Goal: Use online tool/utility: Utilize a website feature to perform a specific function

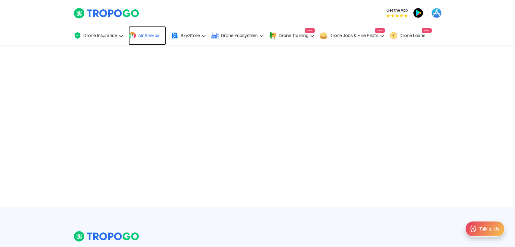
click at [151, 35] on span "Air Sherpa" at bounding box center [148, 35] width 21 height 5
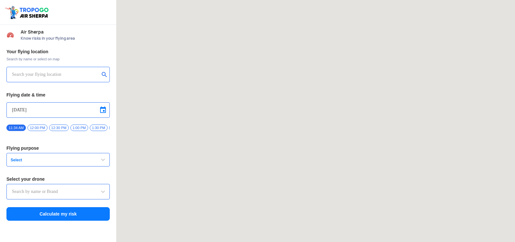
click at [49, 71] on input "text" at bounding box center [56, 75] width 88 height 8
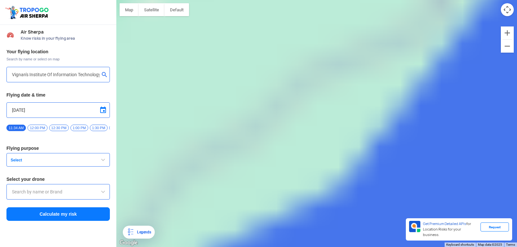
click at [36, 128] on span "12:00 PM" at bounding box center [37, 128] width 20 height 6
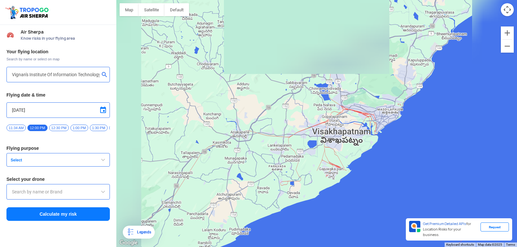
click at [105, 74] on button "submit" at bounding box center [106, 75] width 8 height 6
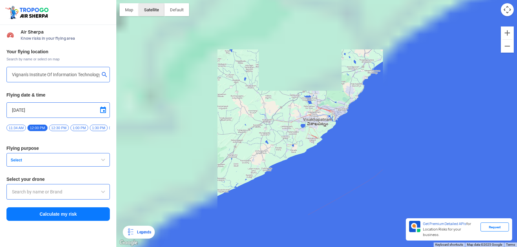
click at [151, 6] on button "Satellite" at bounding box center [152, 9] width 26 height 13
drag, startPoint x: 172, startPoint y: 23, endPoint x: 189, endPoint y: 62, distance: 42.1
click at [181, 41] on div "Map Terrain Satellite Labels Legends Get Premium Detailed APIs for Location Ris…" at bounding box center [316, 123] width 400 height 247
drag, startPoint x: 201, startPoint y: 95, endPoint x: 207, endPoint y: 95, distance: 6.1
click at [203, 95] on div at bounding box center [316, 123] width 400 height 247
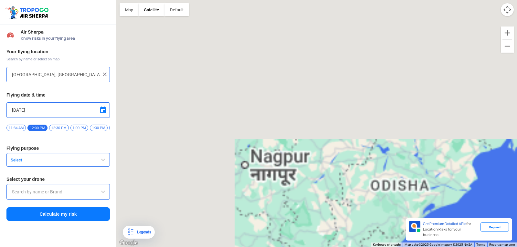
click at [102, 72] on div at bounding box center [58, 75] width 92 height 8
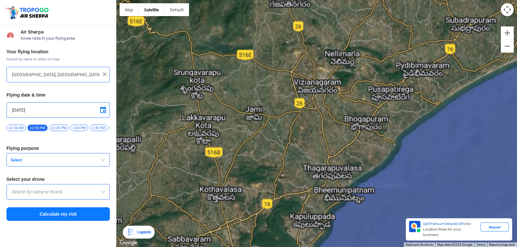
drag, startPoint x: 264, startPoint y: 236, endPoint x: 418, endPoint y: 139, distance: 181.8
click at [418, 139] on div at bounding box center [316, 123] width 400 height 247
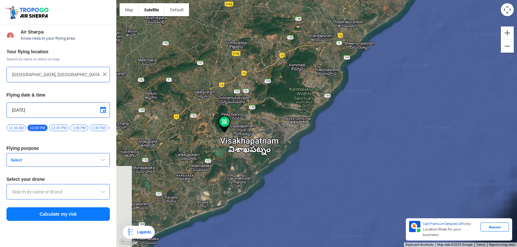
drag, startPoint x: 470, startPoint y: 152, endPoint x: 504, endPoint y: 10, distance: 146.1
click at [504, 10] on div "Map Terrain Satellite Labels Legends Get Premium Detailed APIs for Location Ris…" at bounding box center [316, 123] width 400 height 247
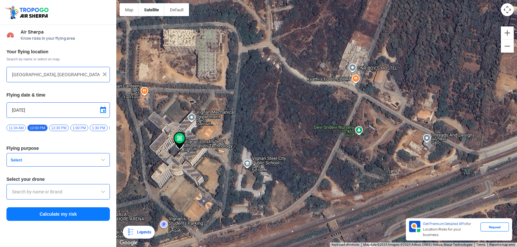
click at [80, 159] on button "Select" at bounding box center [57, 160] width 103 height 14
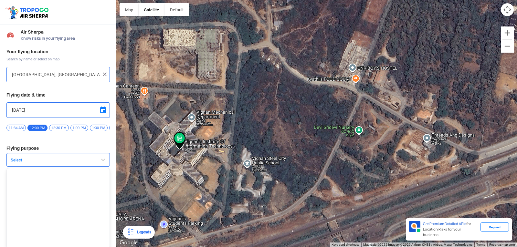
click at [90, 161] on button "Select" at bounding box center [57, 160] width 103 height 14
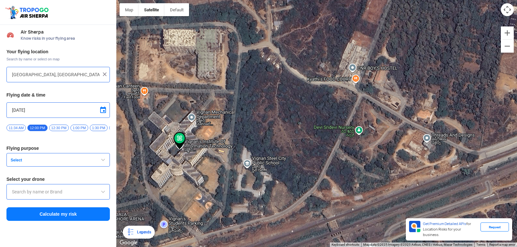
click at [75, 193] on input "text" at bounding box center [58, 192] width 92 height 8
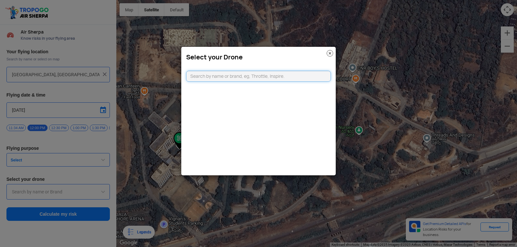
click at [198, 79] on input "text" at bounding box center [258, 76] width 145 height 11
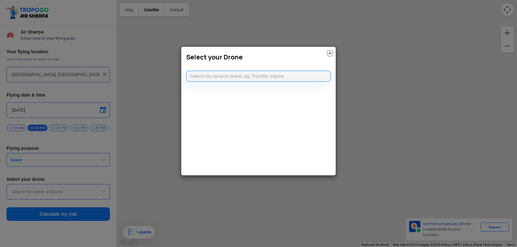
type input "[STREET_ADDRESS]"
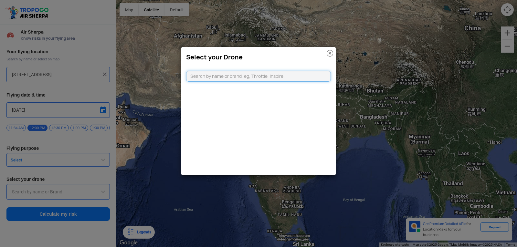
click at [215, 78] on input "text" at bounding box center [258, 76] width 145 height 11
type input "k"
click at [326, 53] on img at bounding box center [329, 53] width 6 height 6
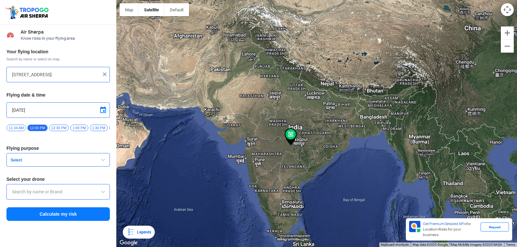
click at [105, 71] on img at bounding box center [104, 74] width 6 height 6
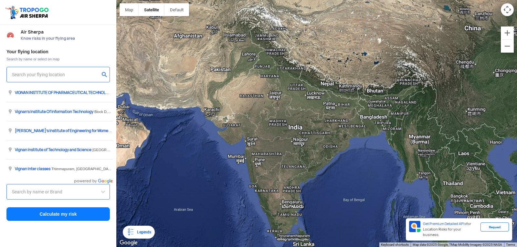
click at [80, 72] on input "text" at bounding box center [56, 75] width 88 height 8
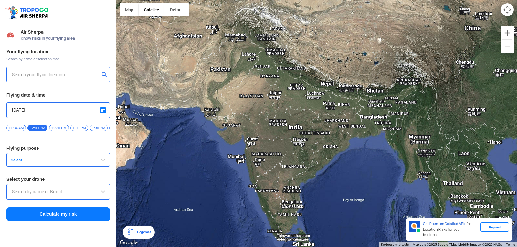
click at [77, 76] on input "text" at bounding box center [56, 75] width 88 height 8
type input "[GEOGRAPHIC_DATA], [GEOGRAPHIC_DATA] 530049, [GEOGRAPHIC_DATA]"
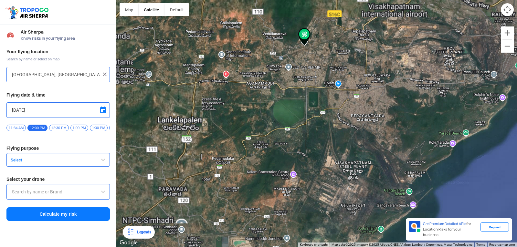
drag, startPoint x: 321, startPoint y: 154, endPoint x: 333, endPoint y: 120, distance: 36.1
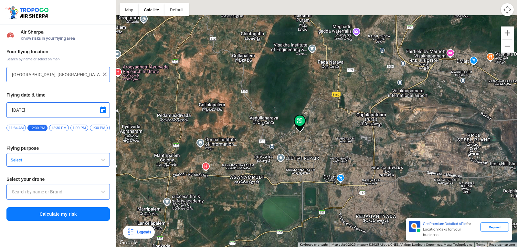
drag, startPoint x: 318, startPoint y: 23, endPoint x: 320, endPoint y: 136, distance: 113.4
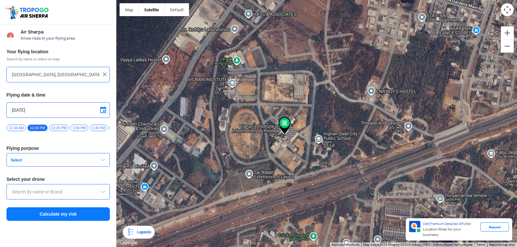
drag, startPoint x: 222, startPoint y: 141, endPoint x: 449, endPoint y: 150, distance: 227.2
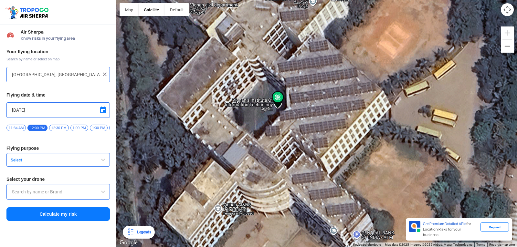
drag, startPoint x: 251, startPoint y: 139, endPoint x: 325, endPoint y: 166, distance: 79.0
click at [28, 196] on input "text" at bounding box center [58, 192] width 92 height 8
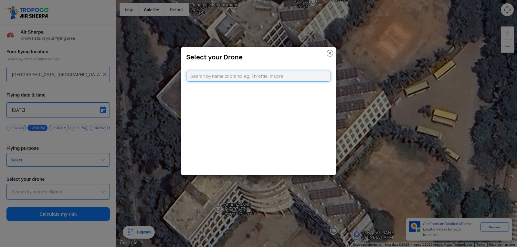
click at [192, 79] on input "text" at bounding box center [258, 76] width 145 height 11
type input "k"
type input "u"
click at [161, 99] on modal-container "Select your Drone" at bounding box center [258, 123] width 517 height 247
click at [332, 51] on img at bounding box center [329, 53] width 6 height 6
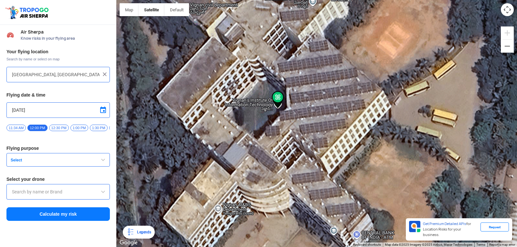
click at [107, 163] on button "Select" at bounding box center [57, 160] width 103 height 14
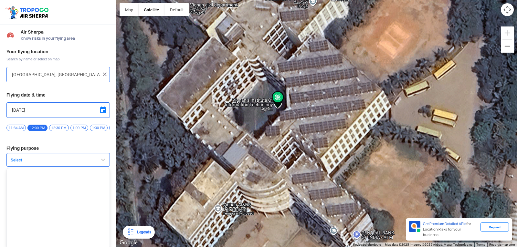
click at [107, 163] on button "Select" at bounding box center [57, 160] width 103 height 14
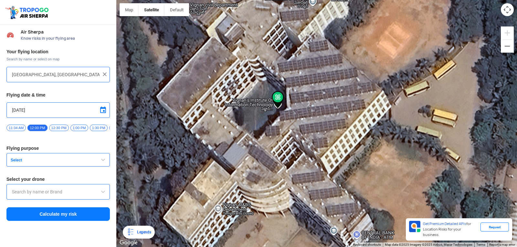
click at [98, 195] on input "text" at bounding box center [58, 192] width 92 height 8
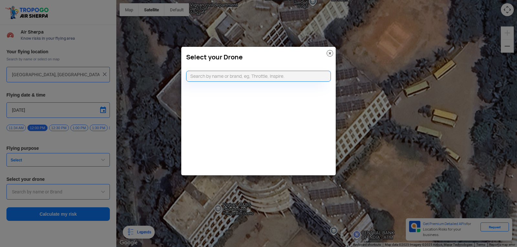
click at [329, 51] on img at bounding box center [329, 53] width 6 height 6
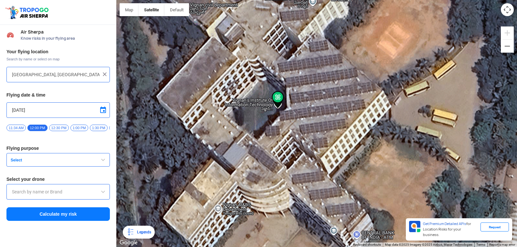
click at [93, 214] on button "Calculate my risk" at bounding box center [57, 214] width 103 height 14
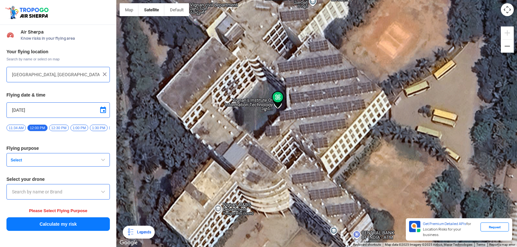
click at [92, 195] on input "text" at bounding box center [58, 192] width 92 height 8
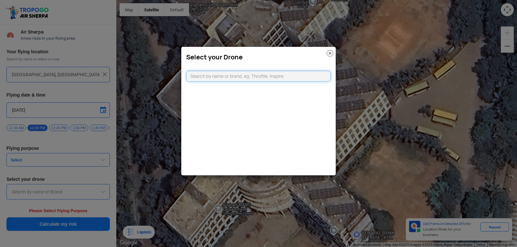
click at [205, 75] on input "text" at bounding box center [258, 76] width 145 height 11
type input "tanusriii"
click at [274, 88] on link "CLICKING HERE" at bounding box center [274, 89] width 33 height 5
click at [81, 222] on modal-container "Select your Drone tanusriii Can't find your drone. Let us know by CLICKING HERE" at bounding box center [258, 123] width 517 height 247
click at [329, 53] on img at bounding box center [329, 53] width 6 height 6
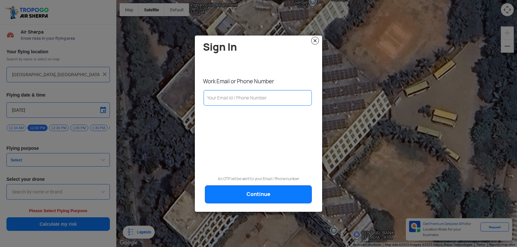
click at [316, 40] on img at bounding box center [315, 41] width 8 height 8
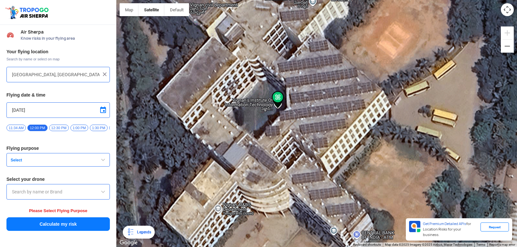
click at [26, 158] on button "Select" at bounding box center [57, 160] width 103 height 14
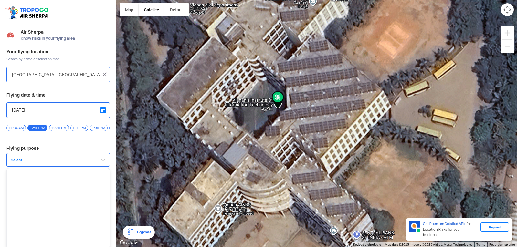
click at [98, 164] on button "Select" at bounding box center [57, 160] width 103 height 14
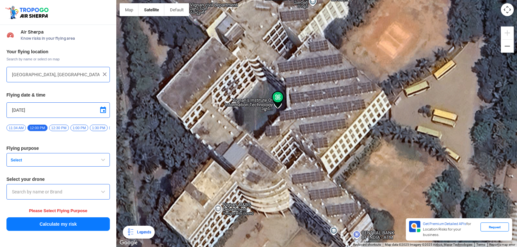
click at [103, 161] on span "button" at bounding box center [103, 160] width 8 height 8
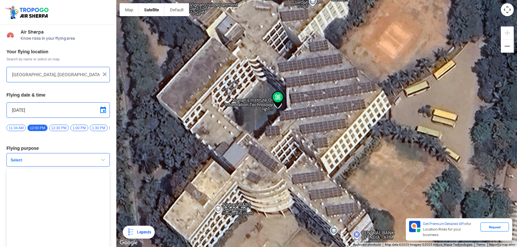
scroll to position [4, 0]
click at [39, 160] on span "Select" at bounding box center [48, 158] width 81 height 5
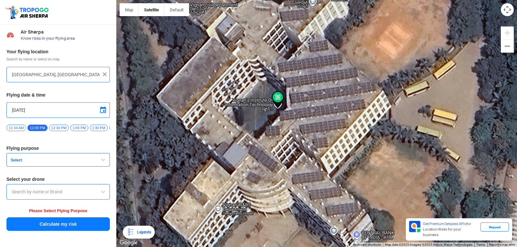
click at [37, 195] on input "text" at bounding box center [58, 192] width 92 height 8
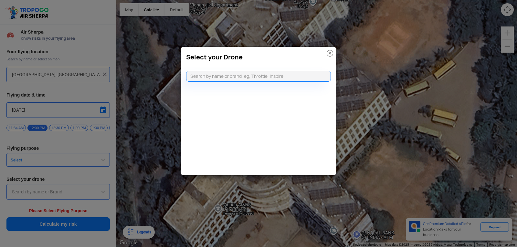
click at [33, 160] on modal-container "Select your Drone" at bounding box center [258, 123] width 517 height 247
click at [328, 56] on img at bounding box center [329, 53] width 6 height 6
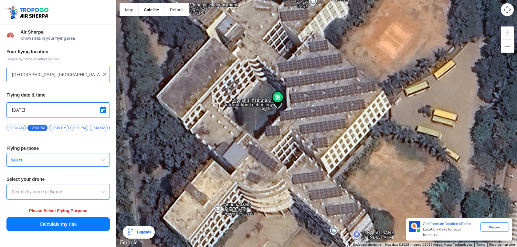
click at [54, 161] on span "Select" at bounding box center [48, 160] width 81 height 5
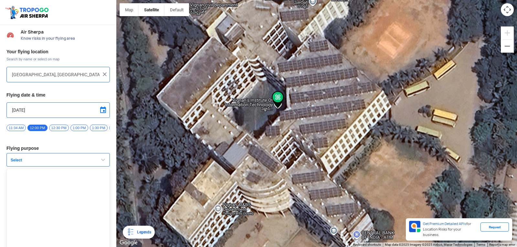
click at [101, 163] on span "button" at bounding box center [103, 160] width 8 height 8
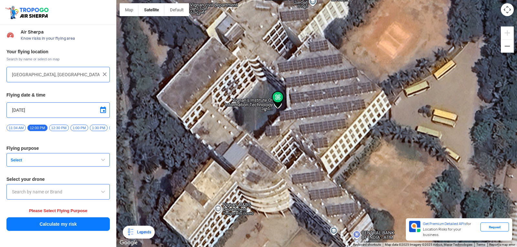
click at [49, 162] on span "Select" at bounding box center [48, 160] width 81 height 5
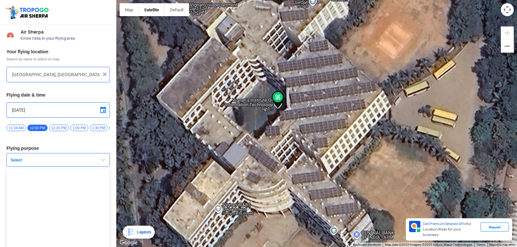
click at [48, 162] on span "Select" at bounding box center [48, 160] width 81 height 5
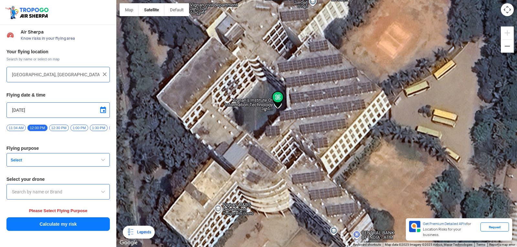
click at [48, 162] on span "Select" at bounding box center [48, 160] width 81 height 5
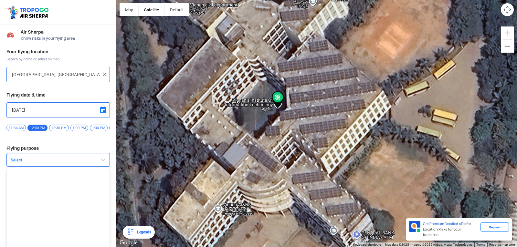
click at [48, 162] on span "Select" at bounding box center [48, 160] width 81 height 5
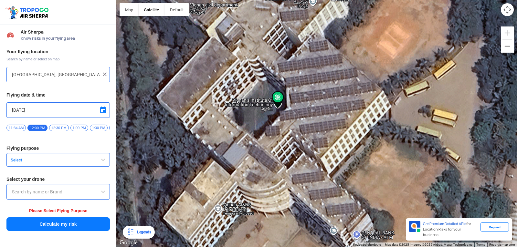
click at [17, 163] on span "Select" at bounding box center [48, 160] width 81 height 5
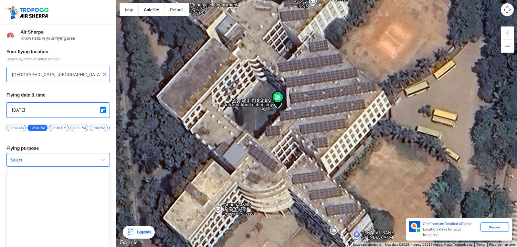
click at [17, 163] on span "Select" at bounding box center [48, 160] width 81 height 5
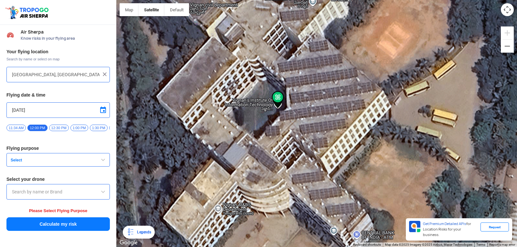
click at [17, 163] on span "Select" at bounding box center [48, 160] width 81 height 5
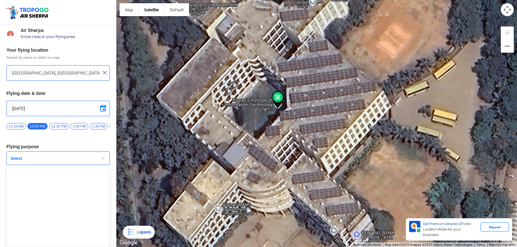
scroll to position [4, 0]
click at [276, 98] on img at bounding box center [278, 99] width 12 height 17
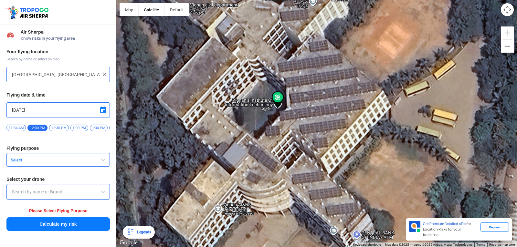
scroll to position [0, 0]
click at [62, 163] on span "Select" at bounding box center [48, 160] width 81 height 5
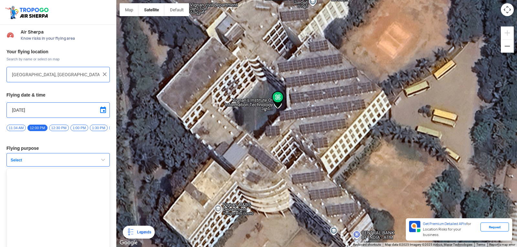
click at [97, 160] on button "Select" at bounding box center [57, 160] width 103 height 14
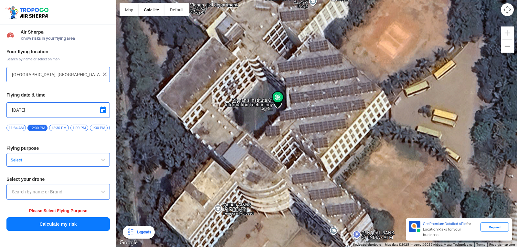
click at [104, 162] on span "button" at bounding box center [103, 160] width 8 height 8
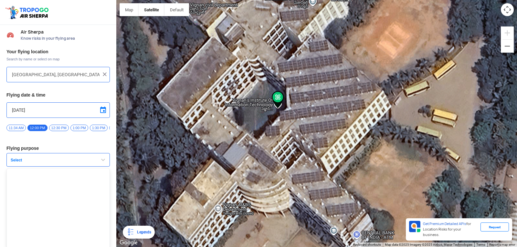
click at [105, 162] on span "button" at bounding box center [103, 160] width 8 height 8
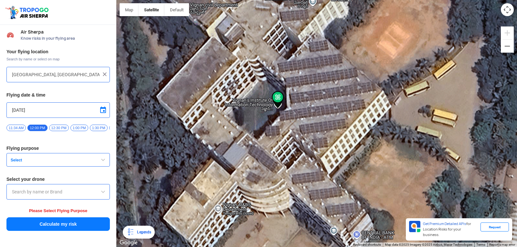
click at [105, 162] on span "button" at bounding box center [103, 160] width 8 height 8
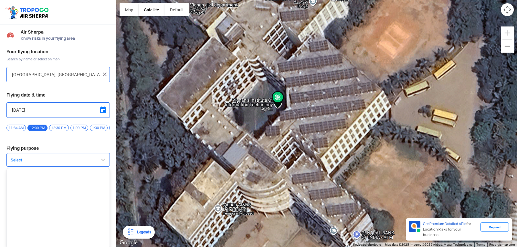
click at [105, 162] on span "button" at bounding box center [103, 160] width 8 height 8
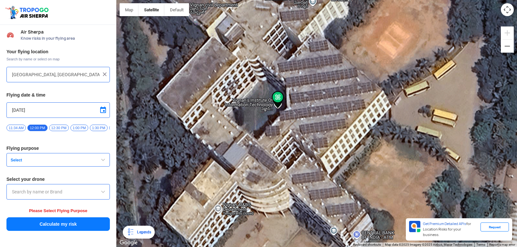
click at [105, 162] on span "button" at bounding box center [103, 160] width 8 height 8
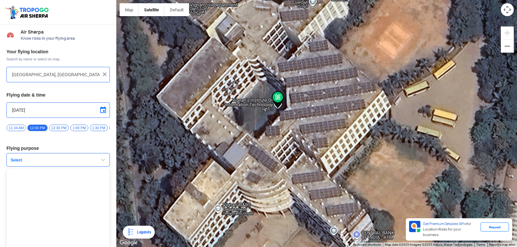
click at [105, 162] on span "button" at bounding box center [103, 160] width 8 height 8
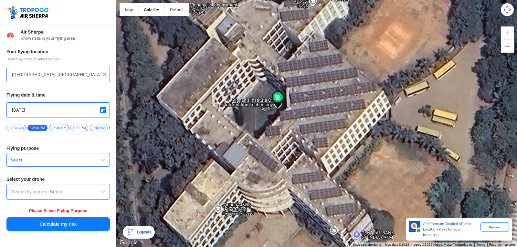
click at [19, 162] on span "Select" at bounding box center [48, 160] width 81 height 5
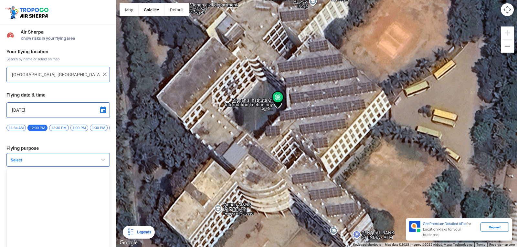
click at [19, 162] on span "Select" at bounding box center [48, 160] width 81 height 5
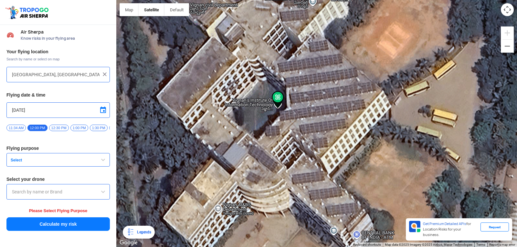
click at [19, 162] on span "Select" at bounding box center [48, 160] width 81 height 5
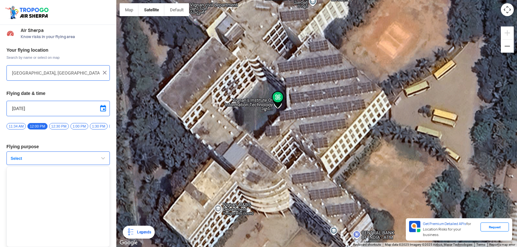
scroll to position [4, 0]
click at [20, 160] on span "Select" at bounding box center [48, 158] width 81 height 5
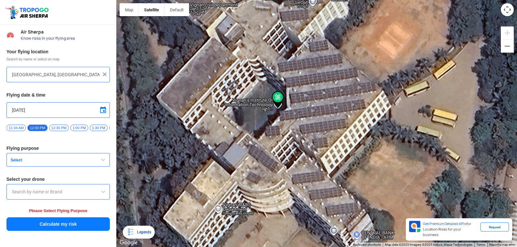
click at [20, 160] on button "Select" at bounding box center [57, 160] width 103 height 14
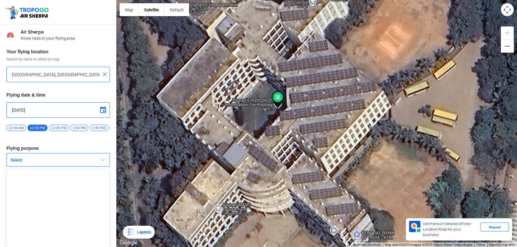
click at [20, 160] on button "Select" at bounding box center [57, 160] width 103 height 14
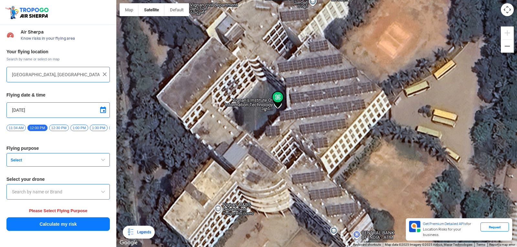
click at [20, 163] on span "Select" at bounding box center [48, 160] width 81 height 5
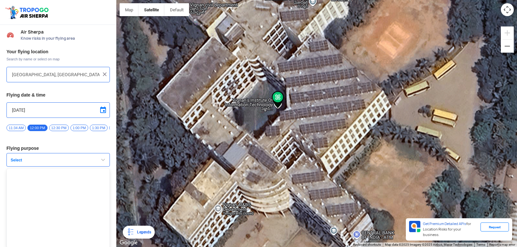
click at [20, 163] on span "Select" at bounding box center [48, 160] width 81 height 5
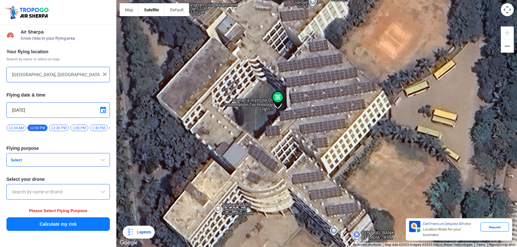
click at [104, 162] on span "button" at bounding box center [103, 160] width 8 height 8
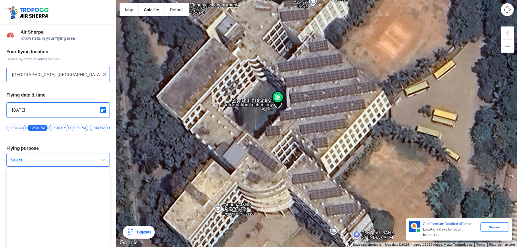
click at [104, 161] on span "button" at bounding box center [103, 160] width 8 height 8
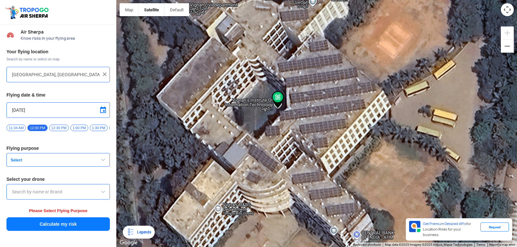
click at [104, 161] on span "button" at bounding box center [103, 160] width 8 height 8
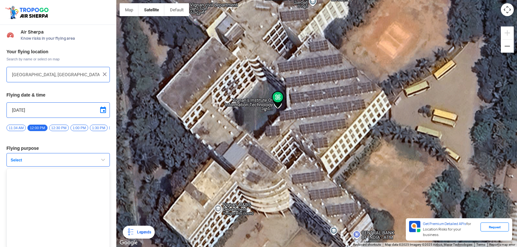
click at [104, 161] on span "button" at bounding box center [103, 160] width 8 height 8
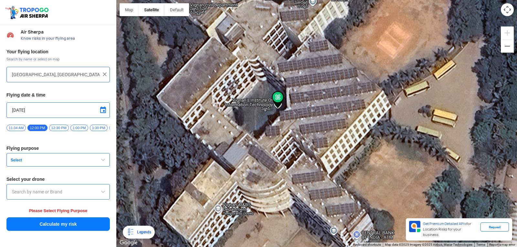
click at [101, 161] on span "button" at bounding box center [103, 160] width 8 height 8
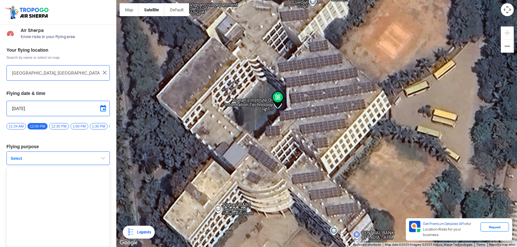
scroll to position [4, 0]
drag, startPoint x: 84, startPoint y: 171, endPoint x: 79, endPoint y: 174, distance: 5.9
click at [79, 174] on ul at bounding box center [57, 206] width 103 height 81
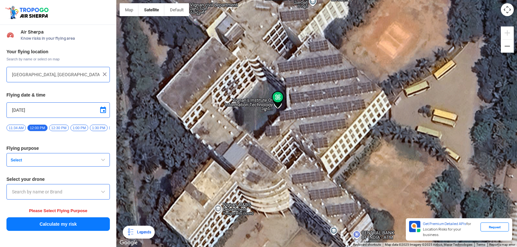
click at [79, 174] on div "Your flying location Search by name or select on map [GEOGRAPHIC_DATA], [GEOGRA…" at bounding box center [58, 140] width 116 height 189
click at [25, 159] on button "Select" at bounding box center [57, 160] width 103 height 14
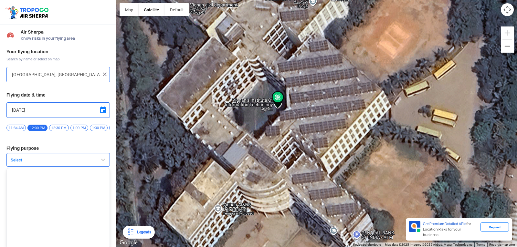
click at [18, 160] on button "Select" at bounding box center [57, 160] width 103 height 14
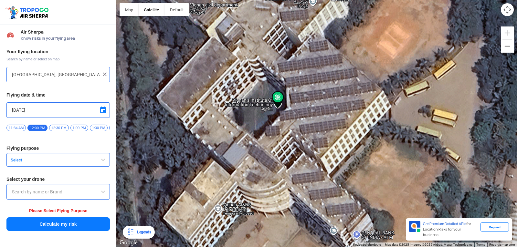
click at [16, 161] on span "Select" at bounding box center [48, 160] width 81 height 5
